Goal: Task Accomplishment & Management: Manage account settings

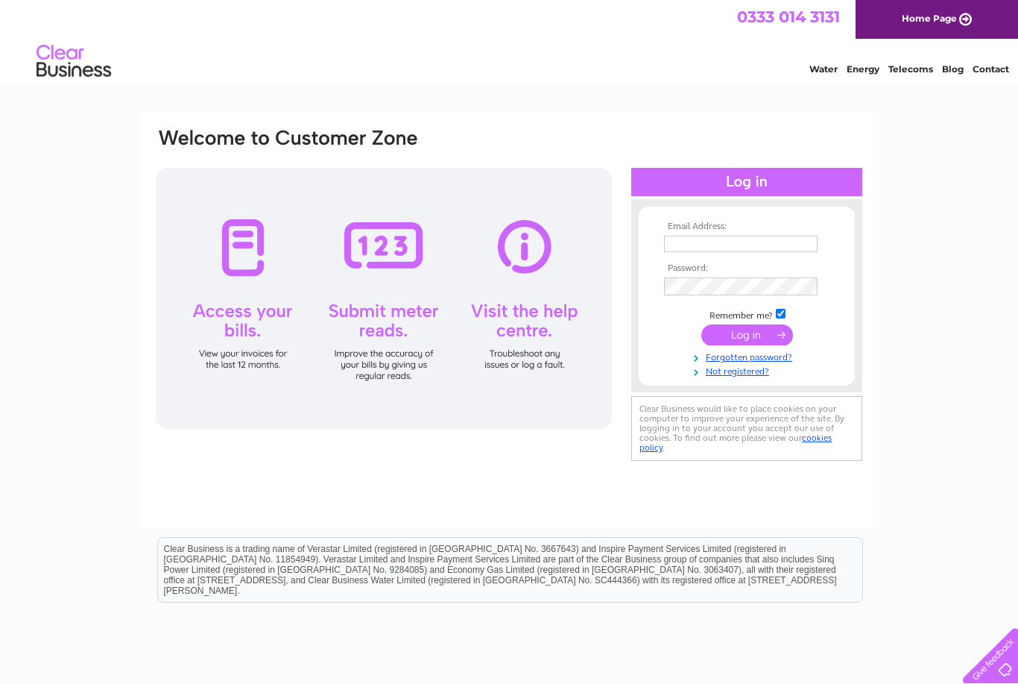
click at [730, 242] on input "text" at bounding box center [741, 244] width 154 height 16
type input "Emmahenblas@btinternet.com"
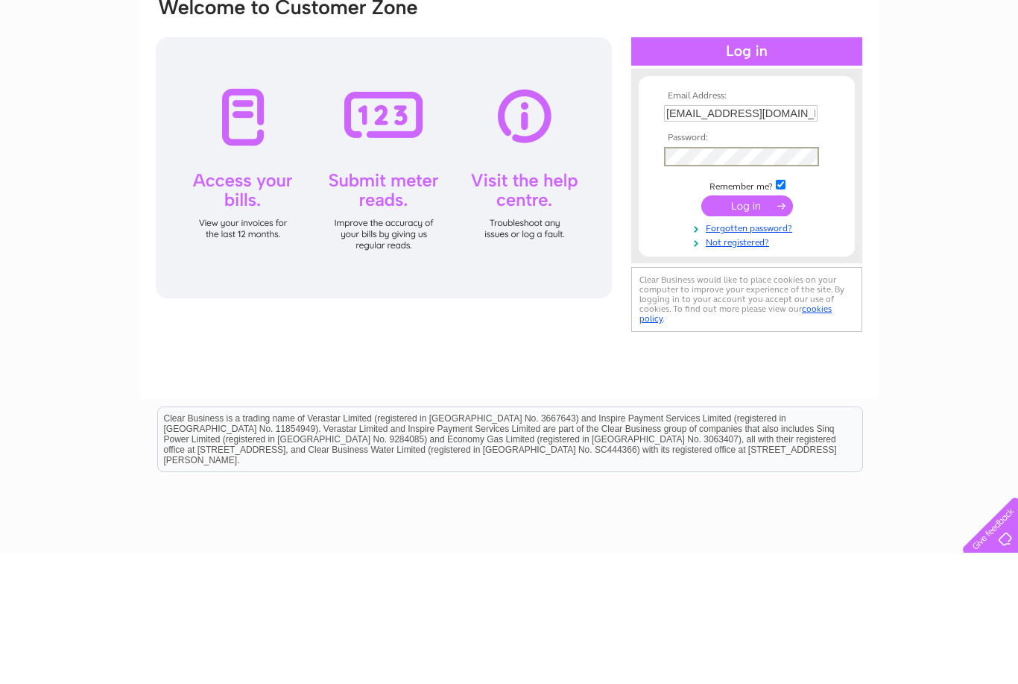
click at [750, 326] on input "submit" at bounding box center [748, 336] width 92 height 21
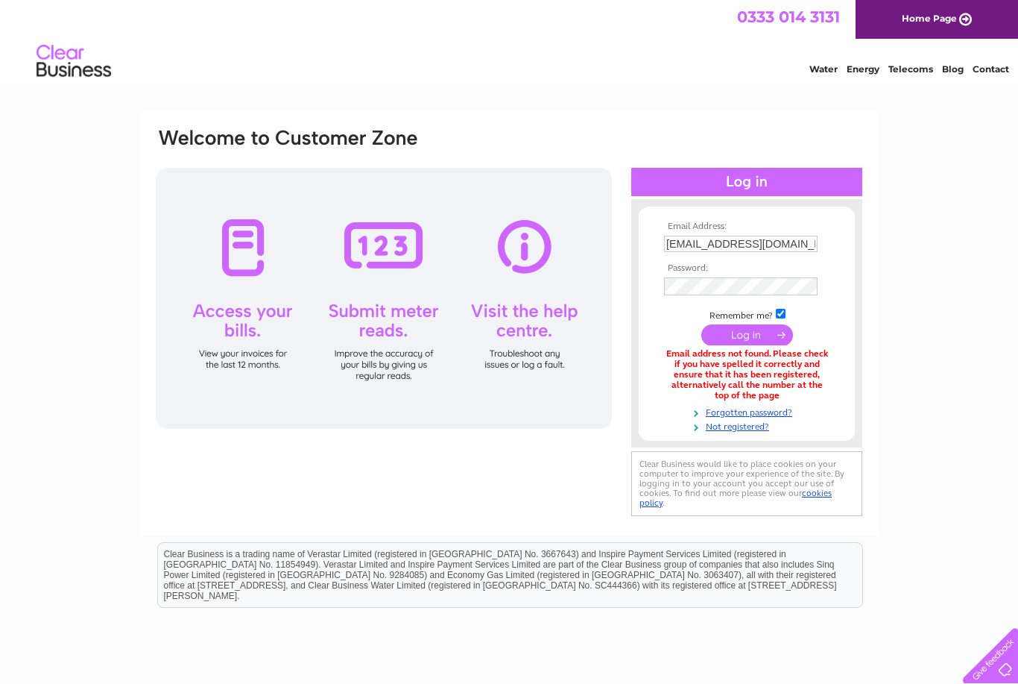
click at [759, 245] on input "Emmahenblas@btinternet.com" at bounding box center [741, 244] width 154 height 16
type input "Emmahenblas@btconnect.com"
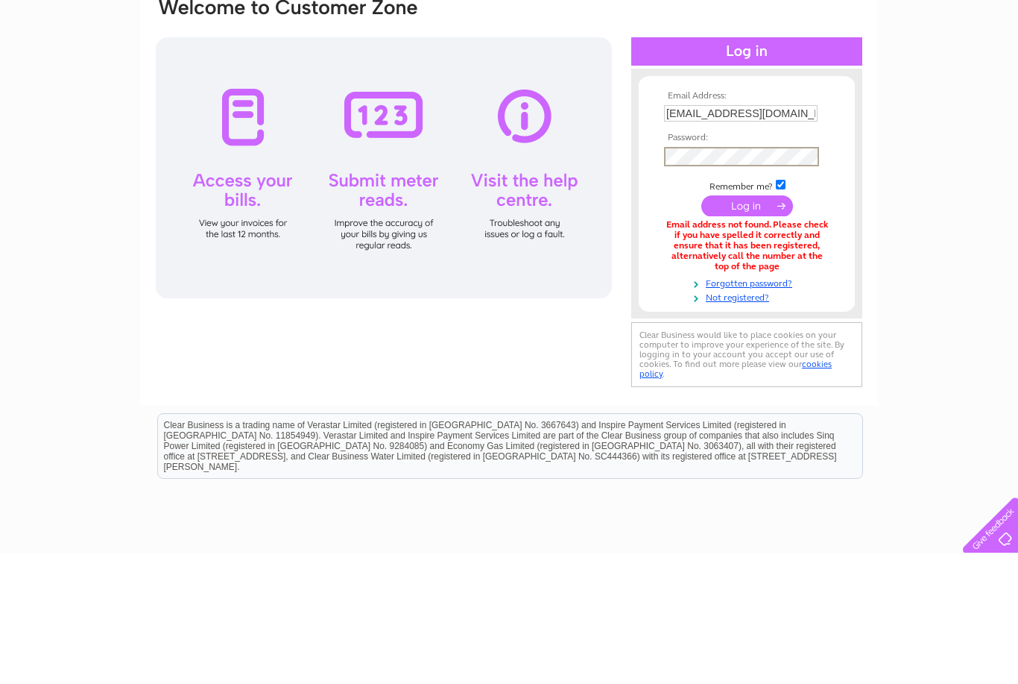
click at [777, 326] on input "submit" at bounding box center [748, 336] width 92 height 21
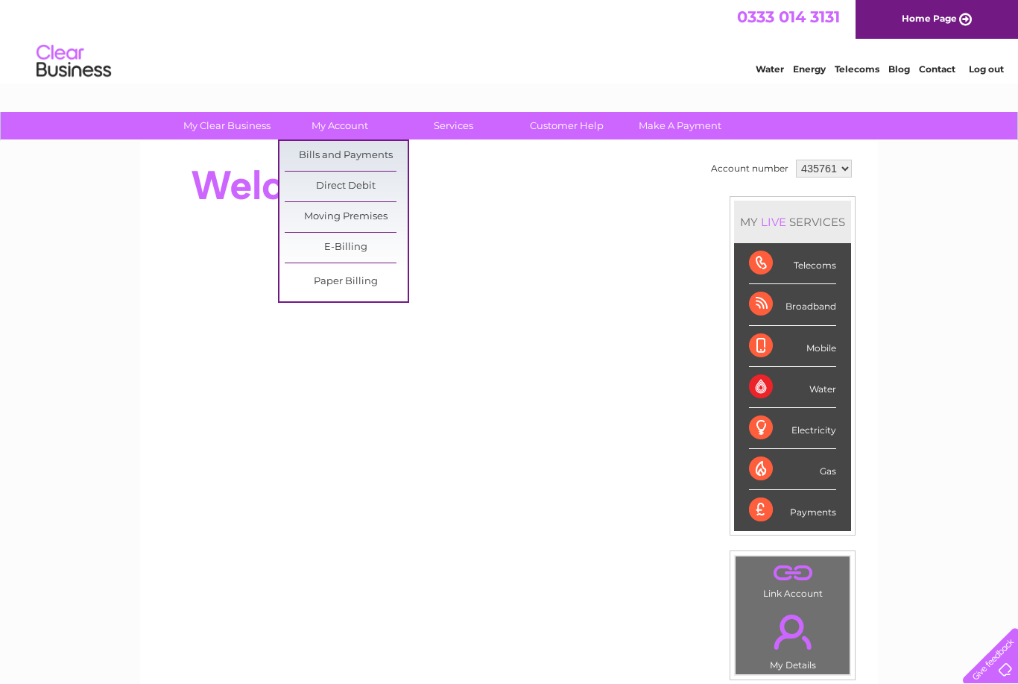
click at [373, 156] on link "Bills and Payments" at bounding box center [346, 156] width 123 height 30
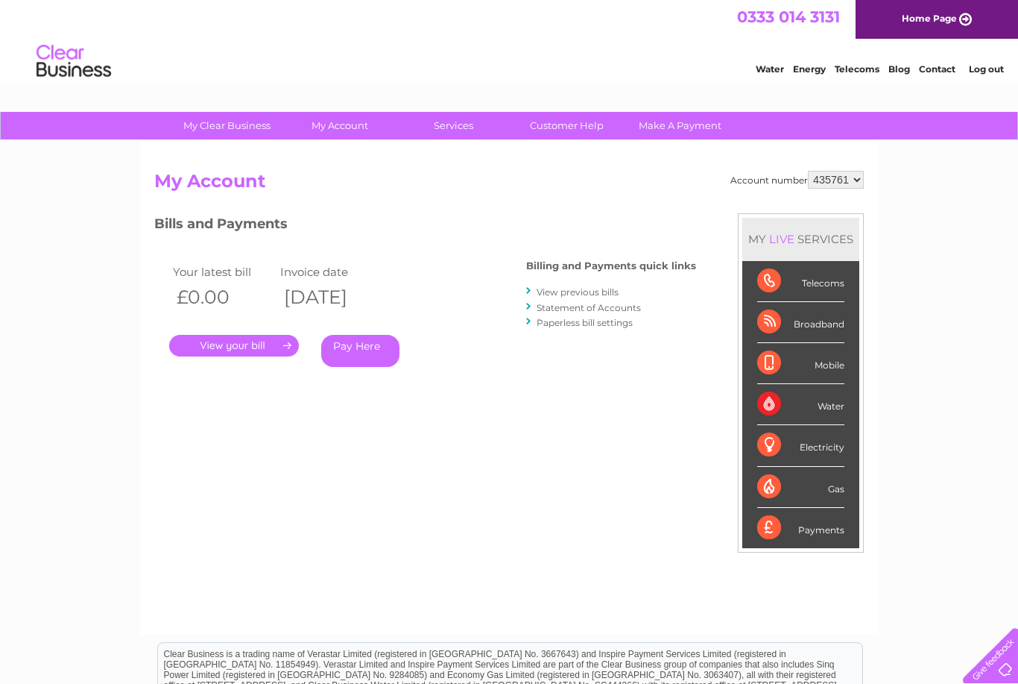
click at [564, 292] on link "View previous bills" at bounding box center [578, 291] width 82 height 11
